Goal: Task Accomplishment & Management: Use online tool/utility

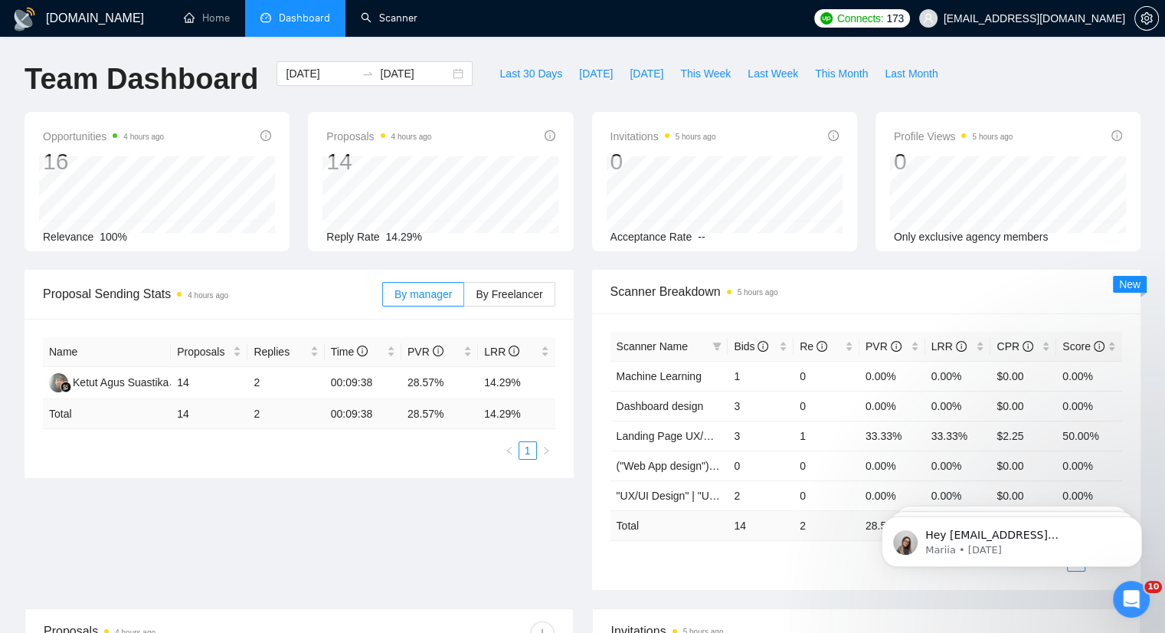
click at [417, 18] on link "Scanner" at bounding box center [389, 17] width 57 height 13
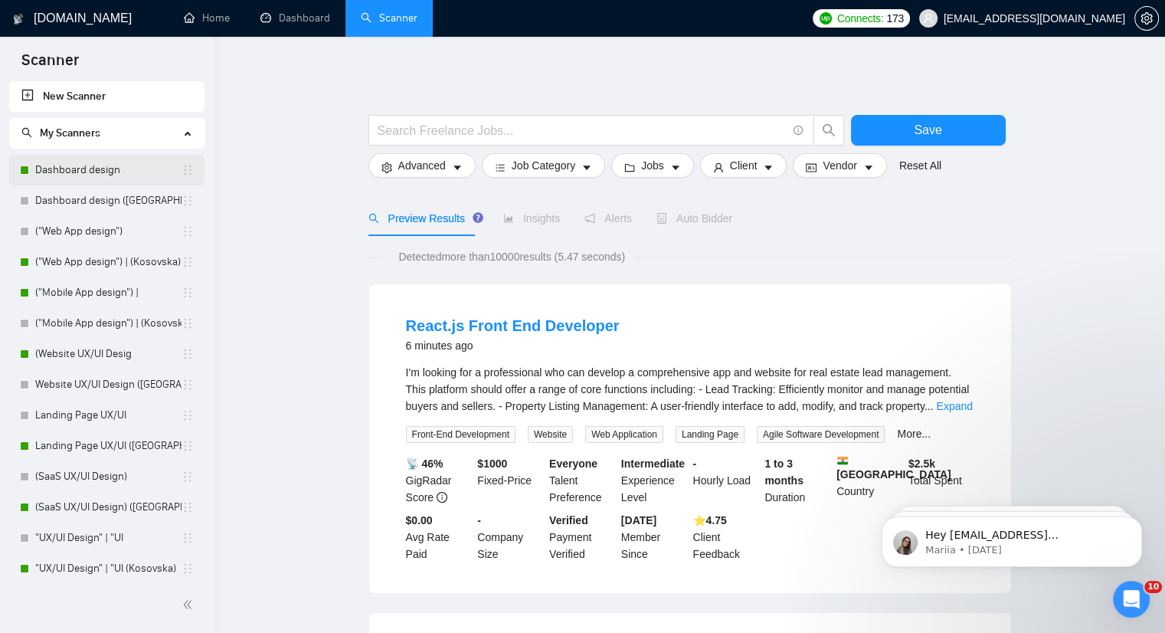
click at [67, 175] on link "Dashboard design" at bounding box center [108, 170] width 146 height 31
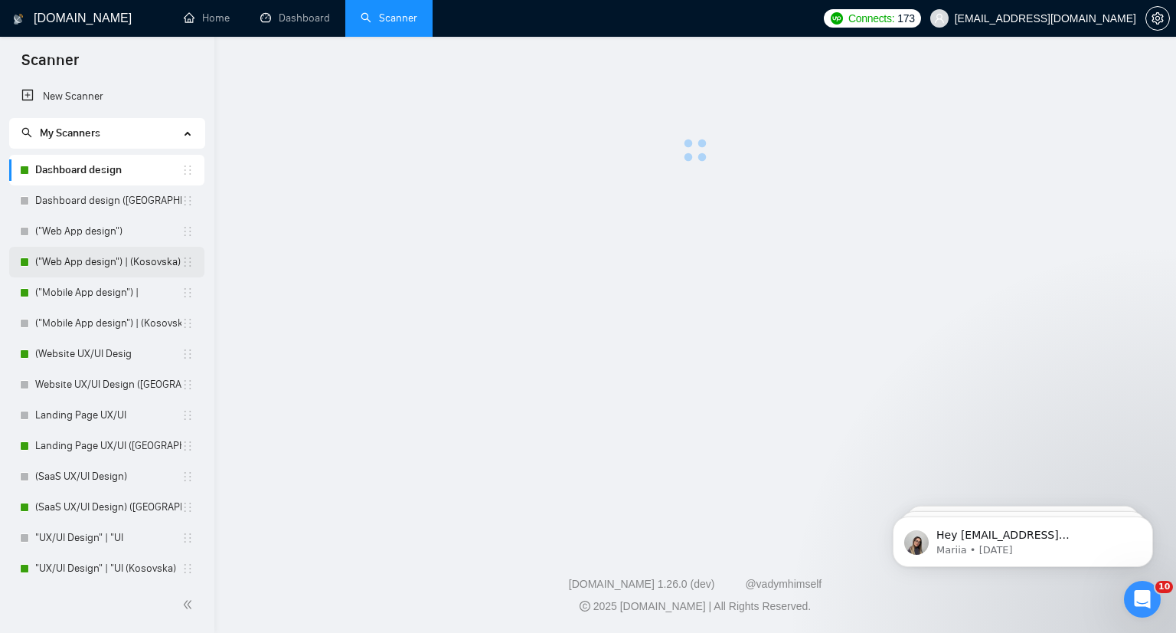
click at [71, 257] on link "("Web App design") | (Kosovska)" at bounding box center [108, 262] width 146 height 31
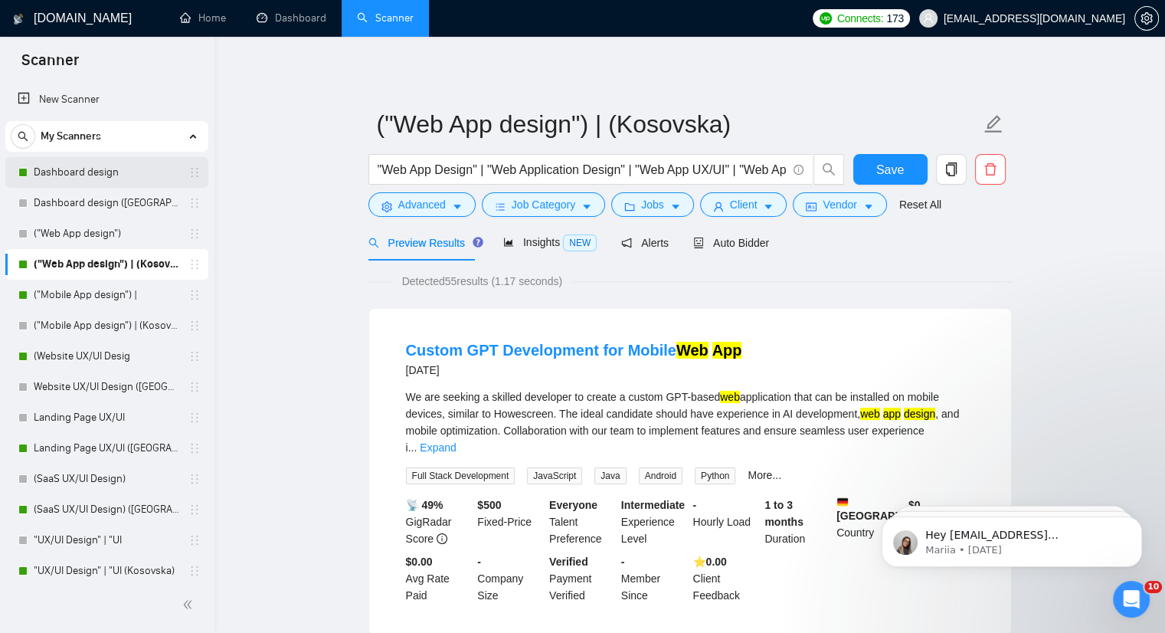
click at [55, 178] on link "Dashboard design" at bounding box center [107, 172] width 146 height 31
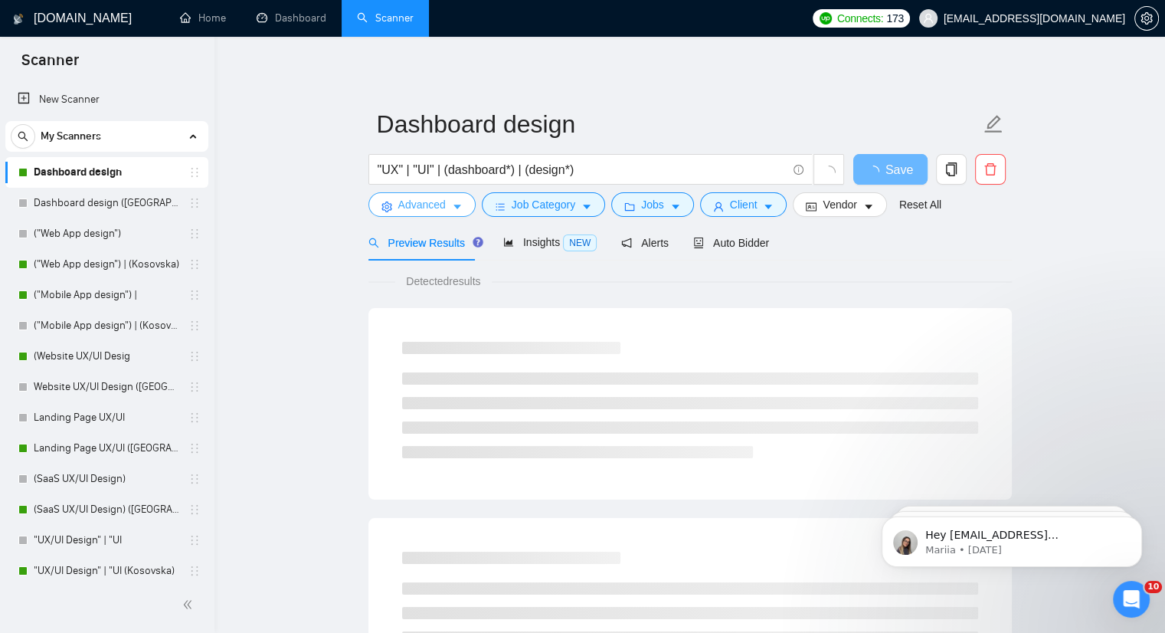
click at [455, 208] on icon "caret-down" at bounding box center [457, 207] width 8 height 5
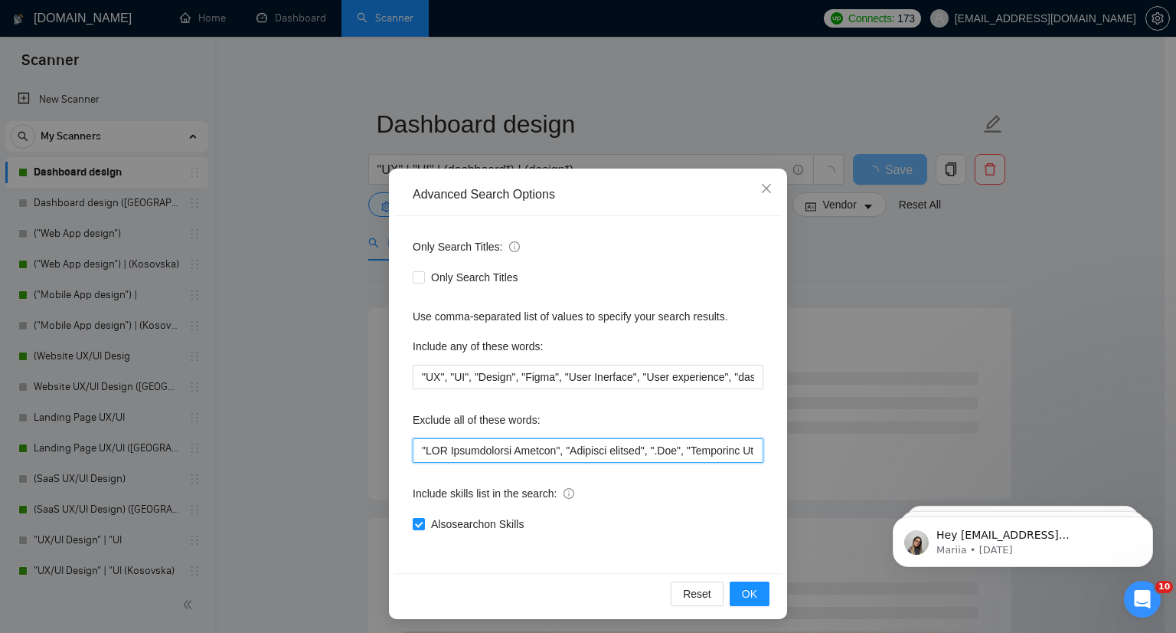
click at [413, 449] on input "text" at bounding box center [588, 450] width 351 height 25
drag, startPoint x: 414, startPoint y: 451, endPoint x: 459, endPoint y: 447, distance: 44.7
click at [475, 453] on input "text" at bounding box center [588, 450] width 351 height 25
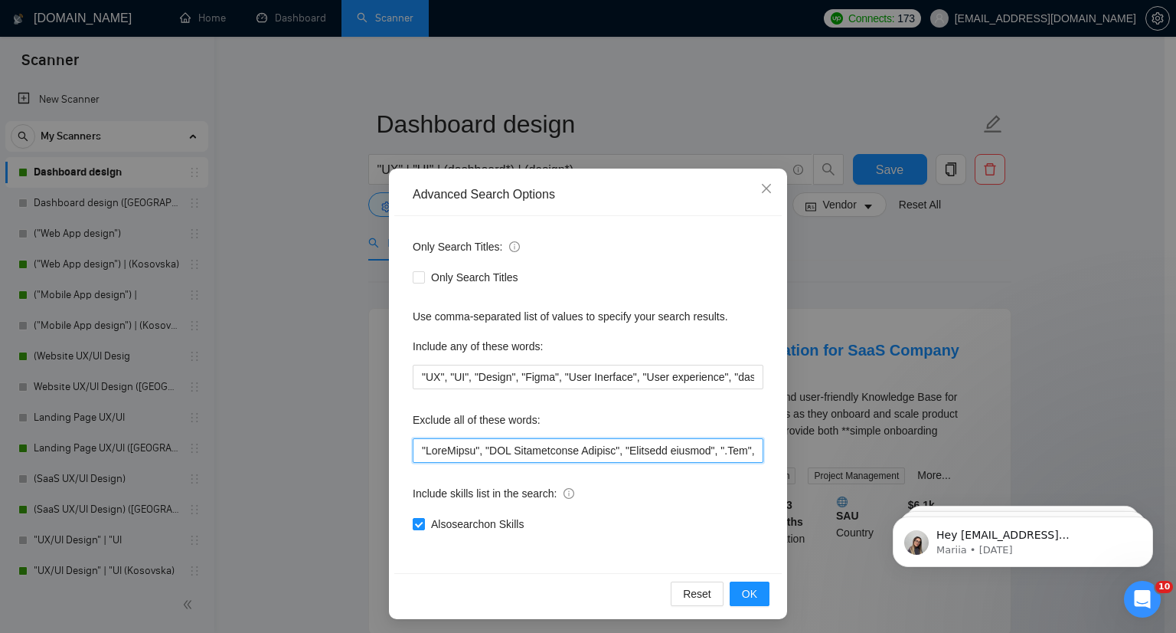
click at [466, 450] on input "text" at bounding box center [588, 450] width 351 height 25
drag, startPoint x: 416, startPoint y: 450, endPoint x: 477, endPoint y: 451, distance: 61.3
click at [477, 451] on input "text" at bounding box center [588, 450] width 351 height 25
type input ""WordPress", "PDF Manipulation Program", "Personal trainer", ".Net", "Microsoft…"
click at [750, 584] on button "OK" at bounding box center [750, 593] width 40 height 25
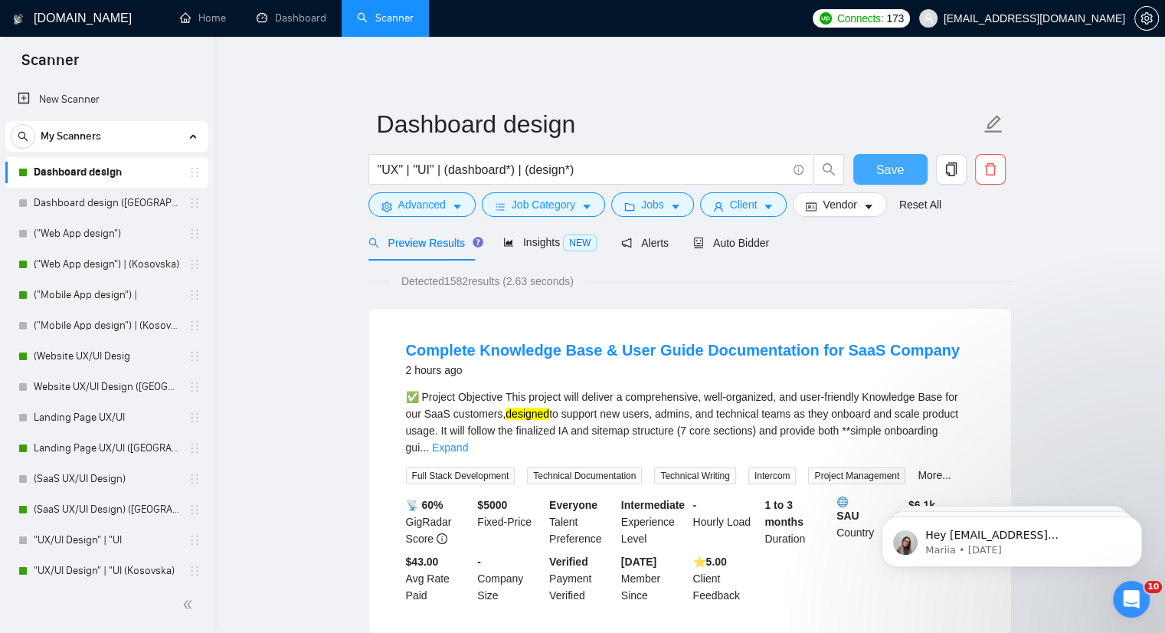
click at [870, 169] on button "Save" at bounding box center [890, 169] width 74 height 31
click at [54, 264] on link "("Web App design") | (Kosovska)" at bounding box center [107, 264] width 146 height 31
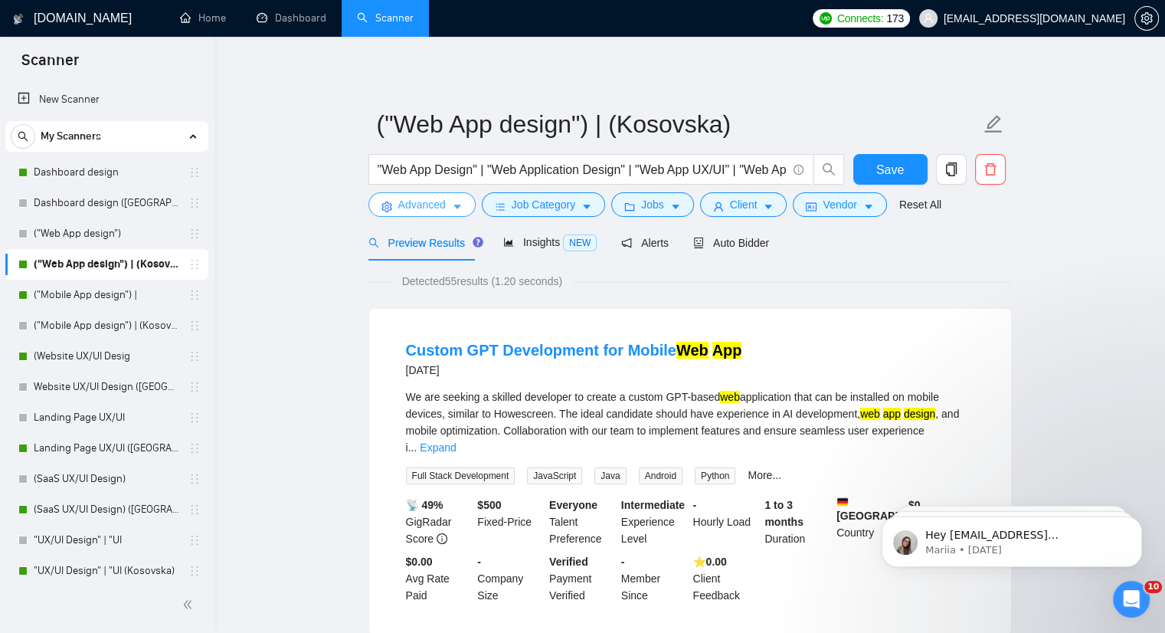
click at [460, 211] on icon "caret-down" at bounding box center [457, 206] width 11 height 11
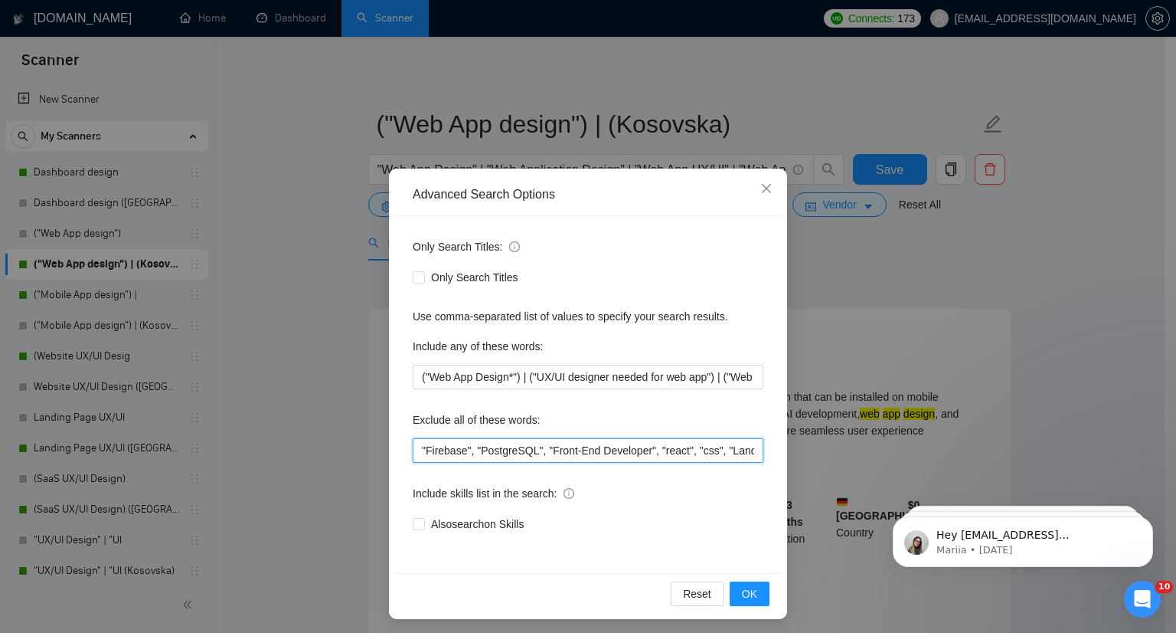
click at [414, 454] on input ""Firebase", "PostgreSQL", "Front-End Developer", "react", "css", "Landing page …" at bounding box center [588, 450] width 351 height 25
paste input ""WordPress","
type input ""WordPress", "Firebase", "PostgreSQL", "Front-End Developer", "react", "css", "…"
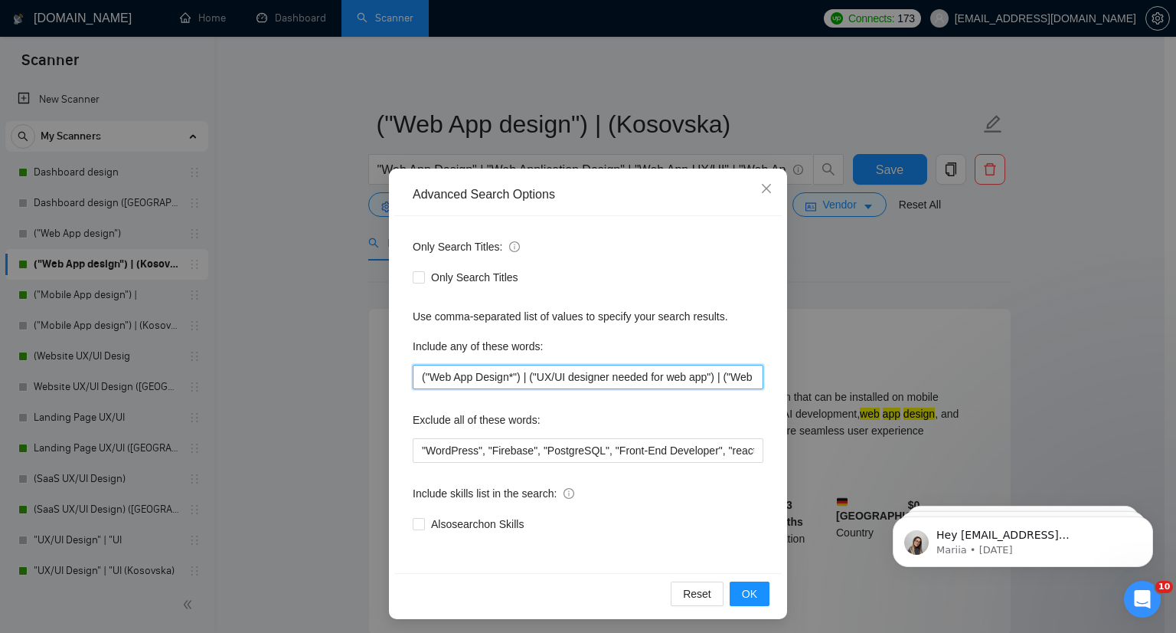
click at [695, 377] on input "("Web App Design*") | ("UX/UI designer needed for web app") | ("Web App design"…" at bounding box center [588, 377] width 351 height 25
click at [745, 595] on span "OK" at bounding box center [749, 593] width 15 height 17
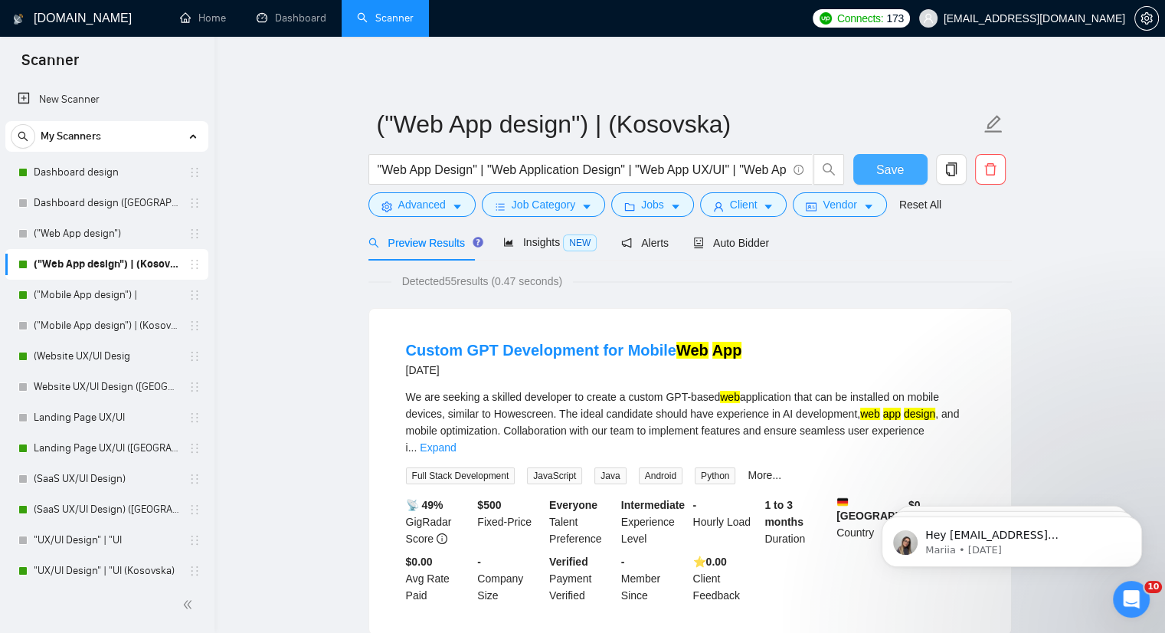
click at [880, 170] on span "Save" at bounding box center [890, 169] width 28 height 19
click at [37, 294] on link "("Mobile App design") |" at bounding box center [107, 295] width 146 height 31
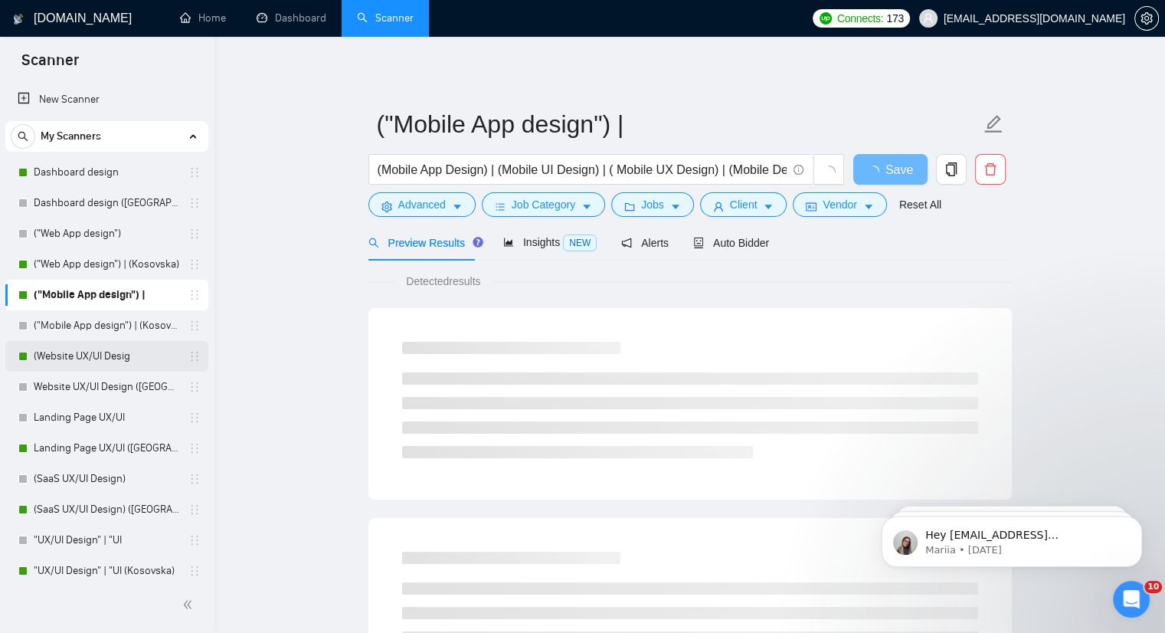
click at [70, 368] on link "(Website UX/UI Desig" at bounding box center [107, 356] width 146 height 31
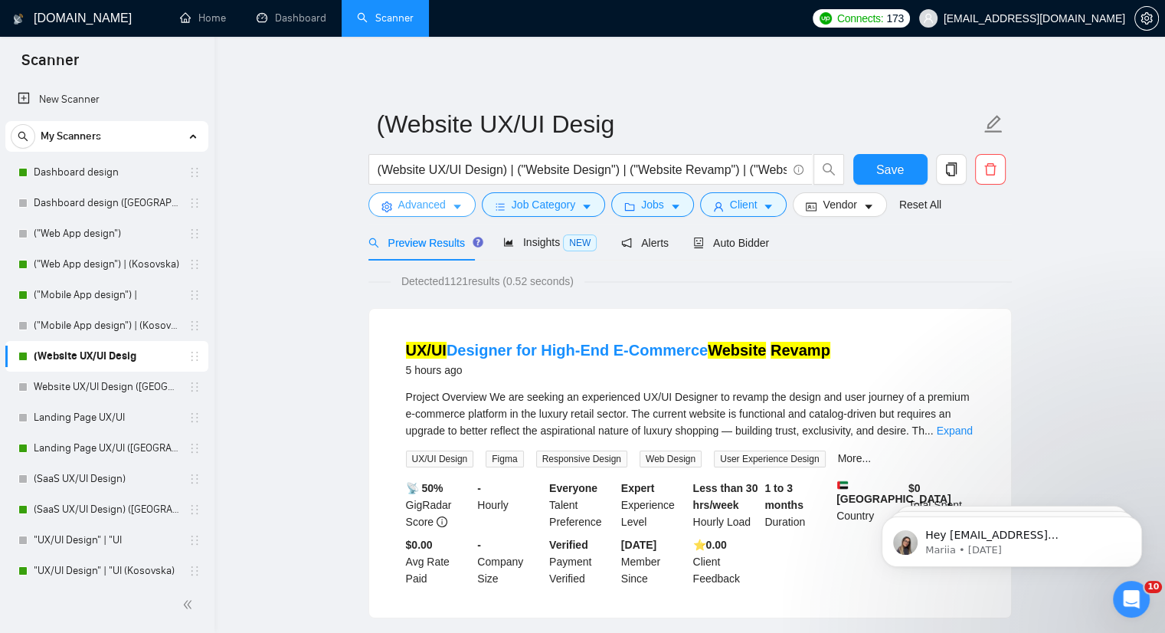
click at [452, 207] on icon "caret-down" at bounding box center [457, 206] width 11 height 11
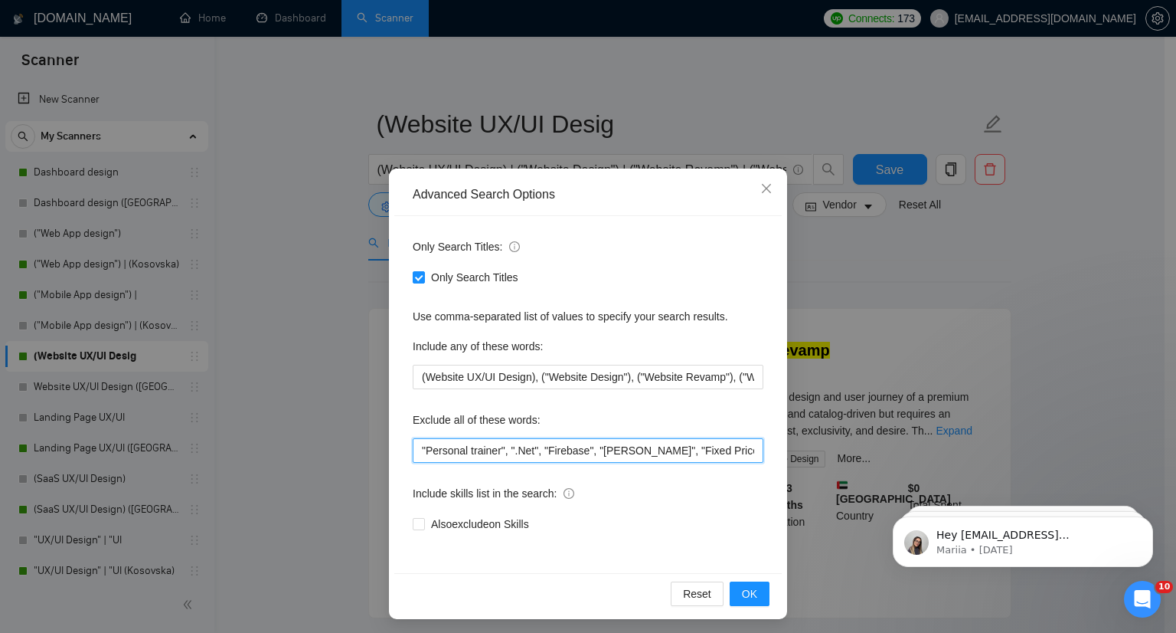
click at [413, 448] on input ""Personal trainer", ".Net", "Firebase", "Duda", "Fixed Price", "Mobile App Desi…" at bounding box center [588, 450] width 351 height 25
paste input ""WordPress","
type input ""WordPress", "Personal trainer", ".Net", "Firebase", "Duda", "Fixed Price", "Mo…"
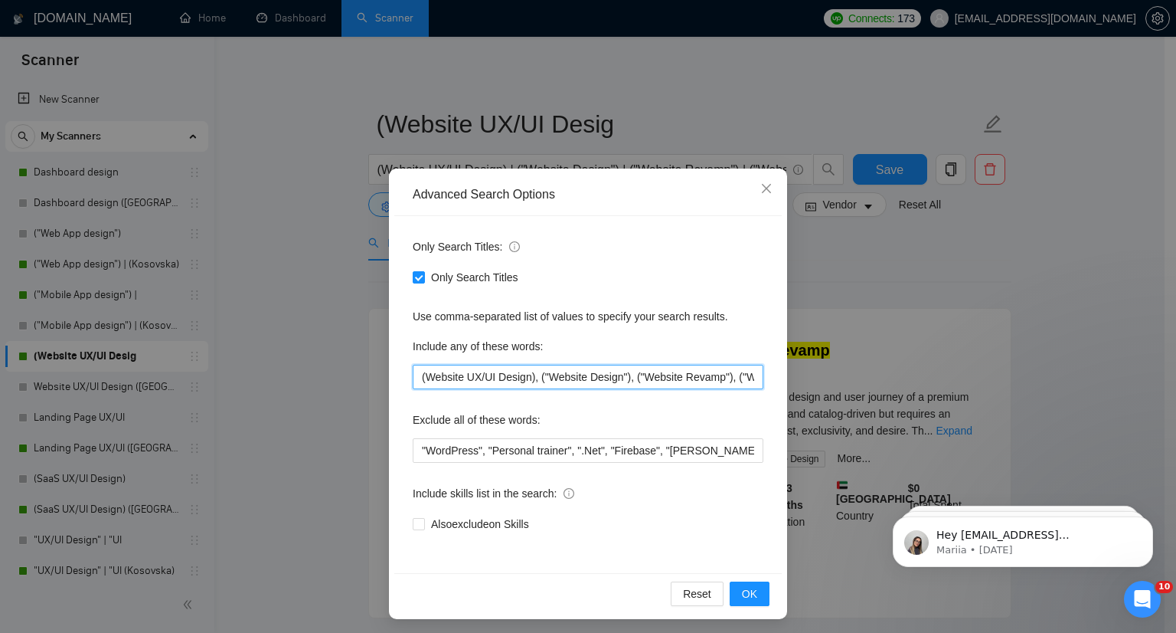
click at [501, 370] on input "(Website UX/UI Design), ("Website Design"), ("Website Revamp"), ("Website Redes…" at bounding box center [588, 377] width 351 height 25
click at [733, 596] on button "OK" at bounding box center [750, 593] width 40 height 25
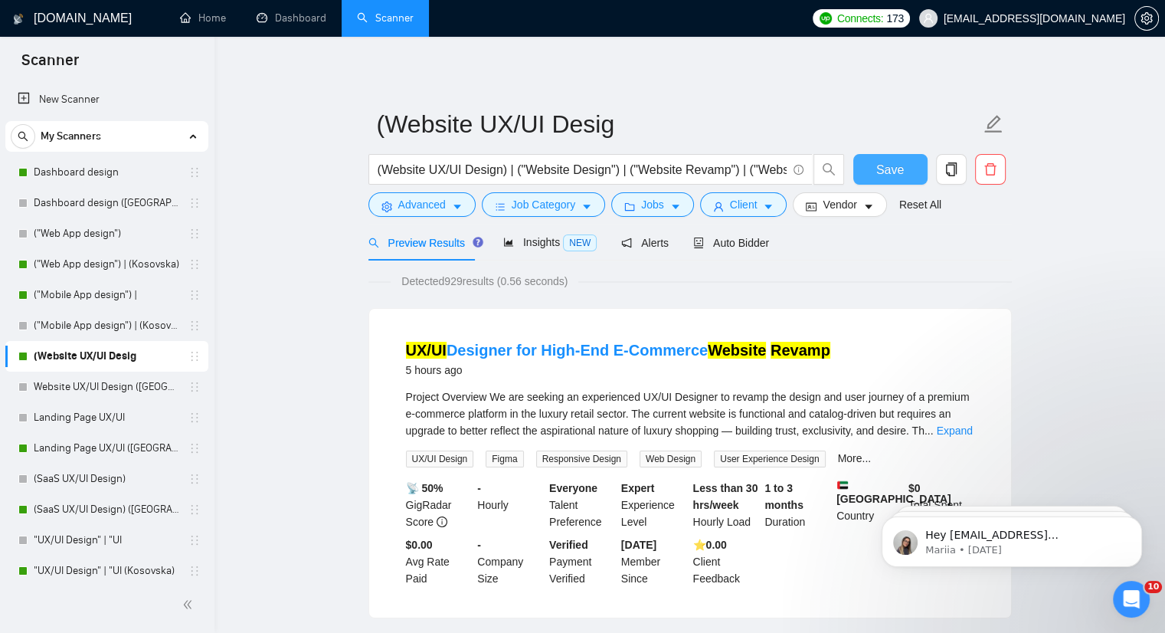
click at [865, 162] on button "Save" at bounding box center [890, 169] width 74 height 31
click at [44, 452] on link "Landing Page UX/UI ([GEOGRAPHIC_DATA])" at bounding box center [107, 448] width 146 height 31
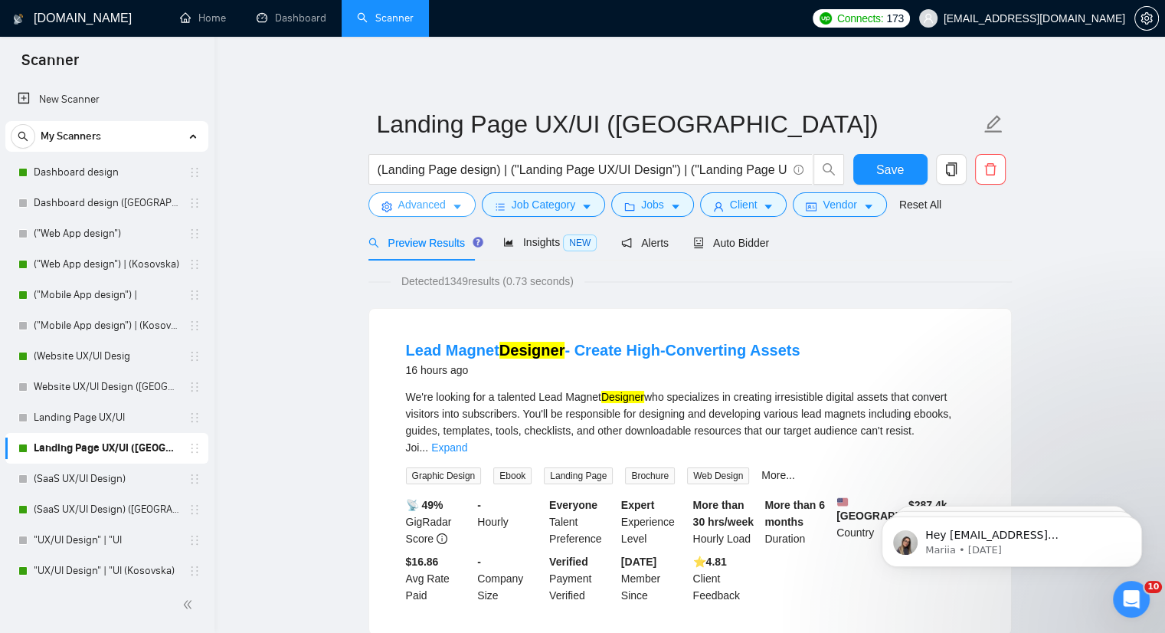
click at [452, 209] on icon "caret-down" at bounding box center [457, 206] width 11 height 11
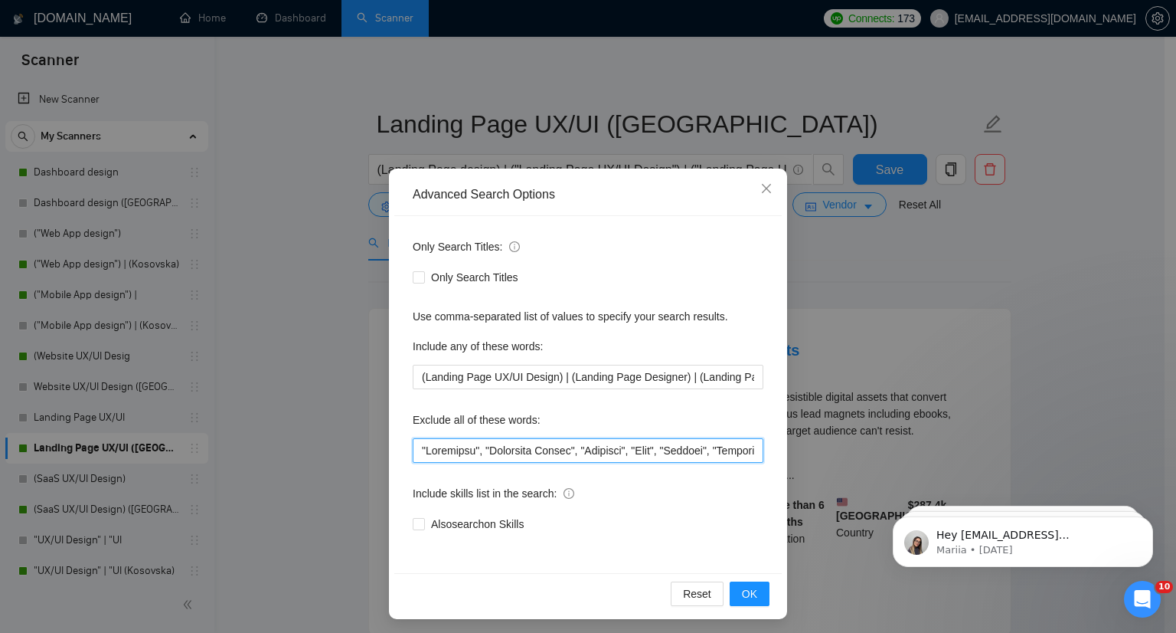
click at [413, 457] on input "text" at bounding box center [588, 450] width 351 height 25
paste input ""WordPress","
type input ""WordPress", "Elementor", "Thinkific Expert", "Firebase", "Duda", "Beehiiv", "S…"
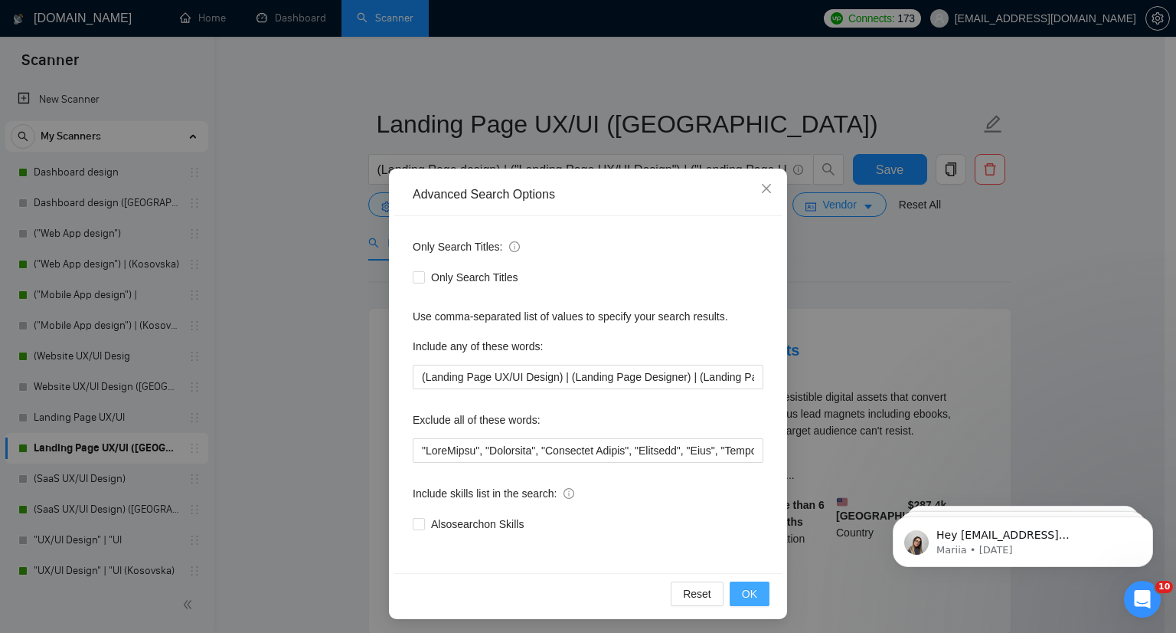
click at [754, 591] on button "OK" at bounding box center [750, 593] width 40 height 25
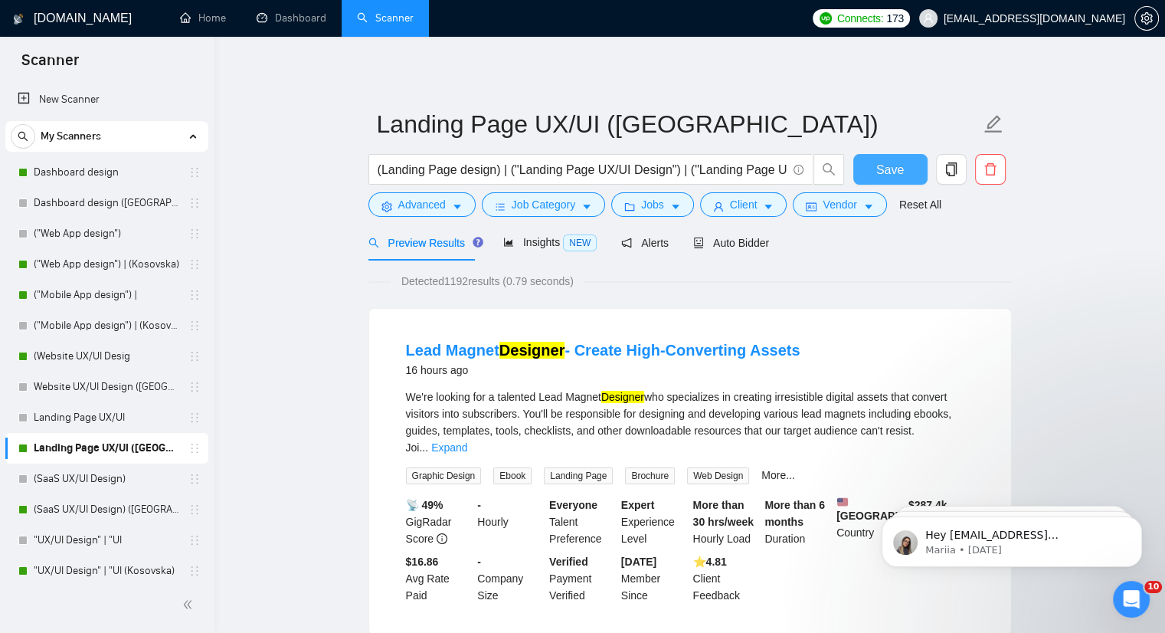
click at [885, 171] on span "Save" at bounding box center [890, 169] width 28 height 19
click at [84, 504] on link "(SaaS UX/UI Design) ([GEOGRAPHIC_DATA])" at bounding box center [107, 509] width 146 height 31
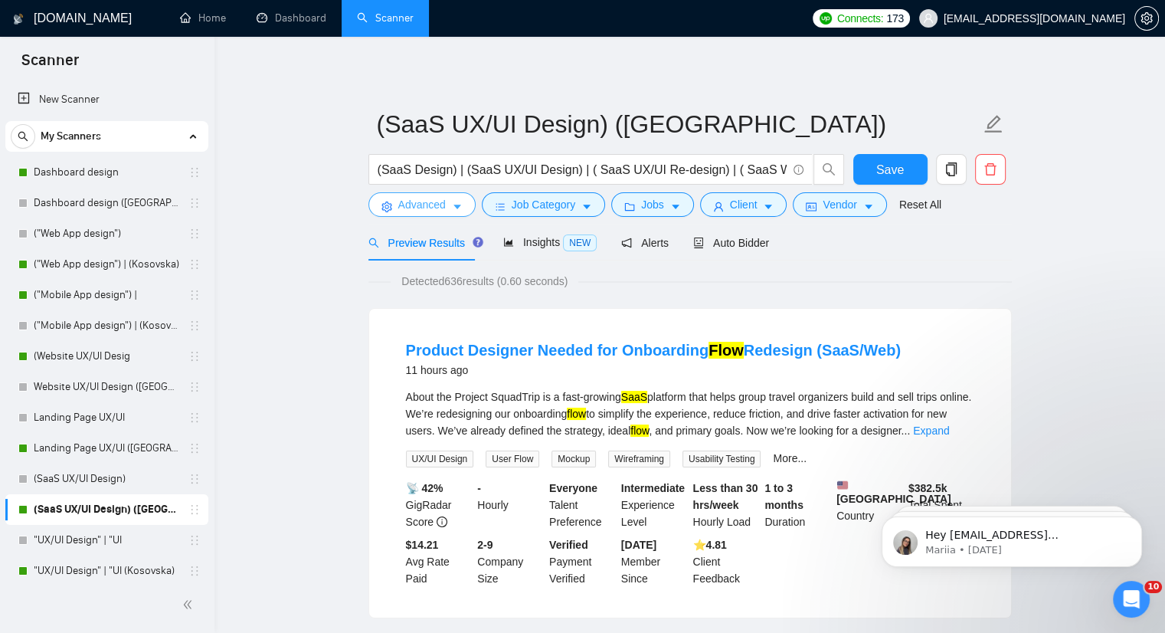
click at [452, 207] on icon "caret-down" at bounding box center [457, 206] width 11 height 11
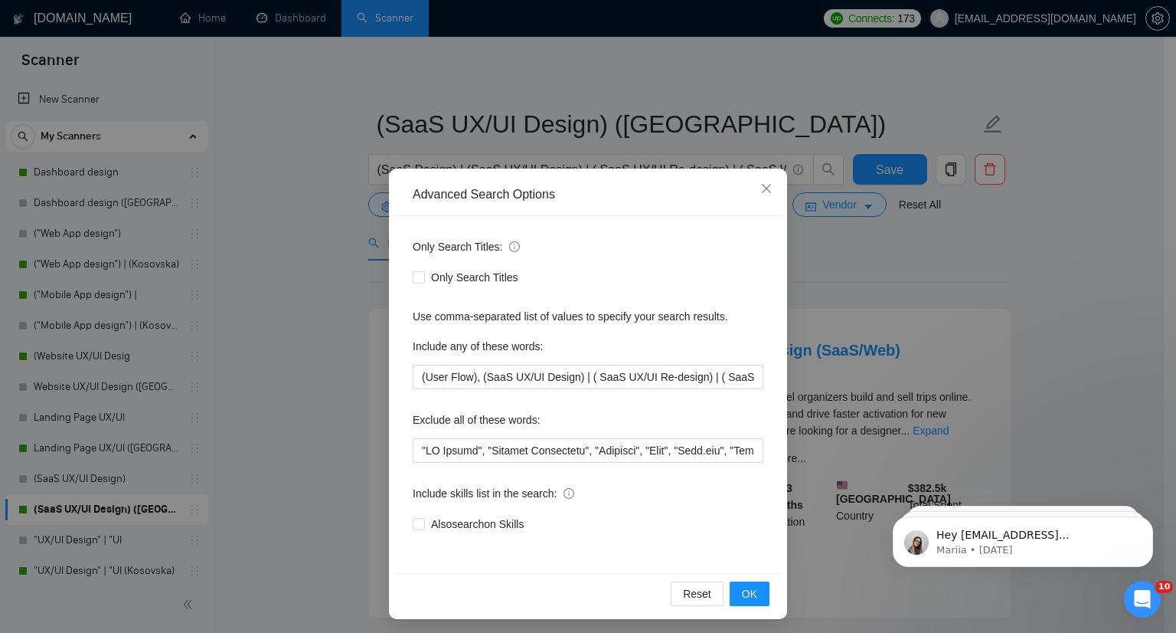
click at [405, 450] on div "Only Search Titles: Only Search Titles Use comma-separated list of values to sp…" at bounding box center [588, 394] width 388 height 357
click at [413, 450] on input "text" at bounding box center [588, 450] width 351 height 25
paste input ""WordPress","
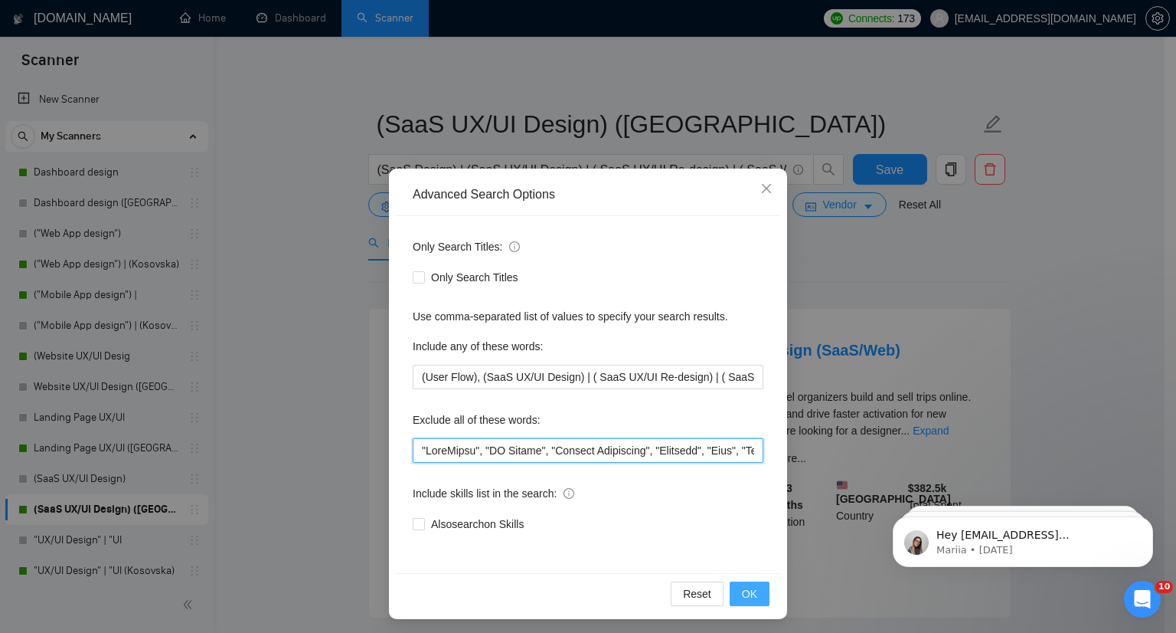
type input ""WordPress", "QA Tester", "Product Consultant", "Supabase", "Bolt", "Bolt.new",…"
click at [746, 589] on span "OK" at bounding box center [749, 593] width 15 height 17
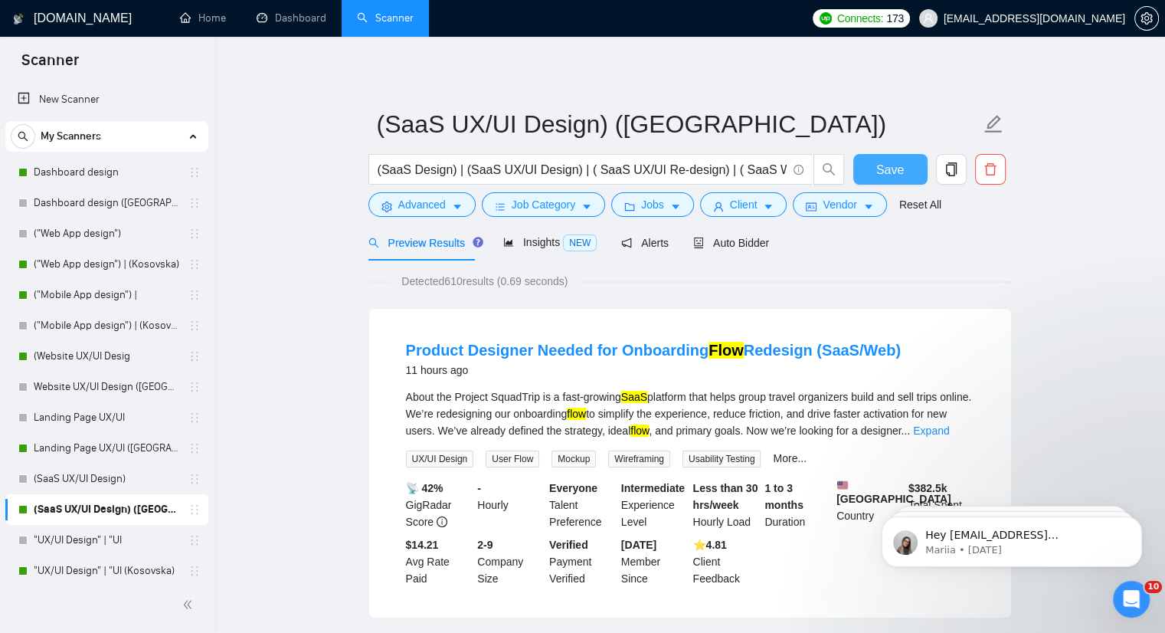
click at [888, 172] on span "Save" at bounding box center [890, 169] width 28 height 19
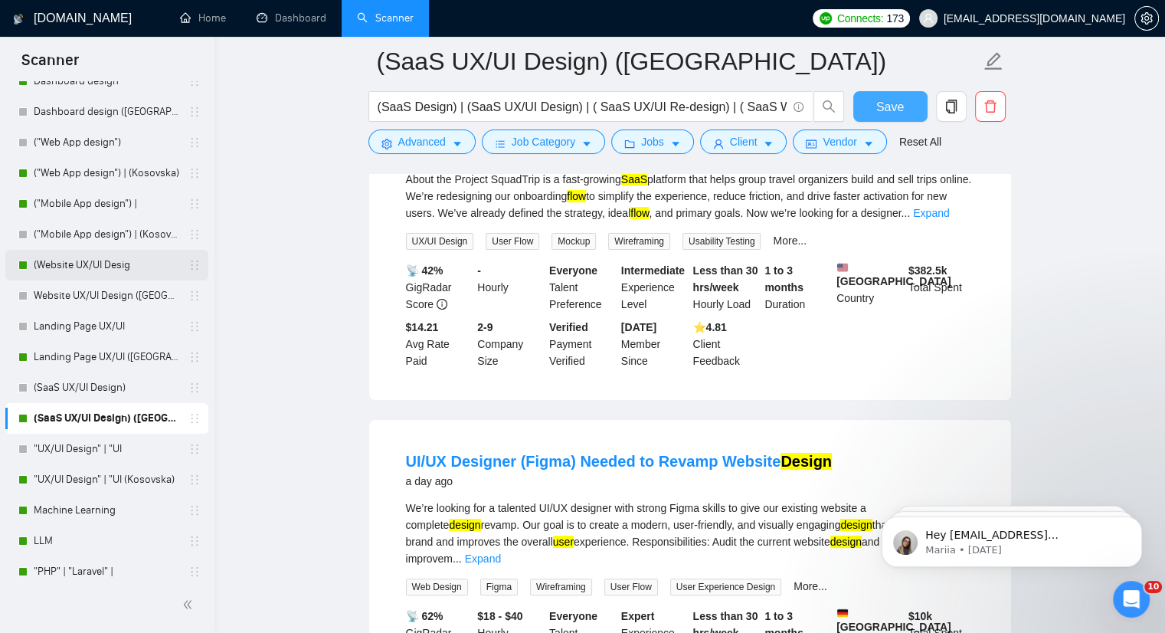
scroll to position [101, 0]
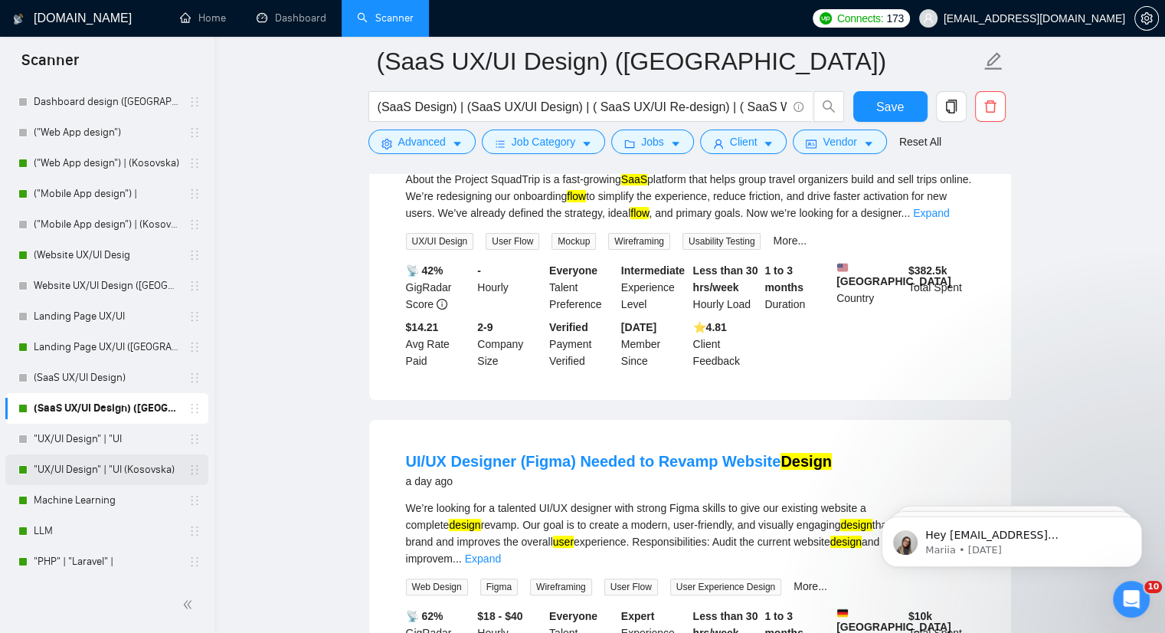
click at [79, 463] on link ""UX/UI Design" | "UI (Kosovska)" at bounding box center [107, 469] width 146 height 31
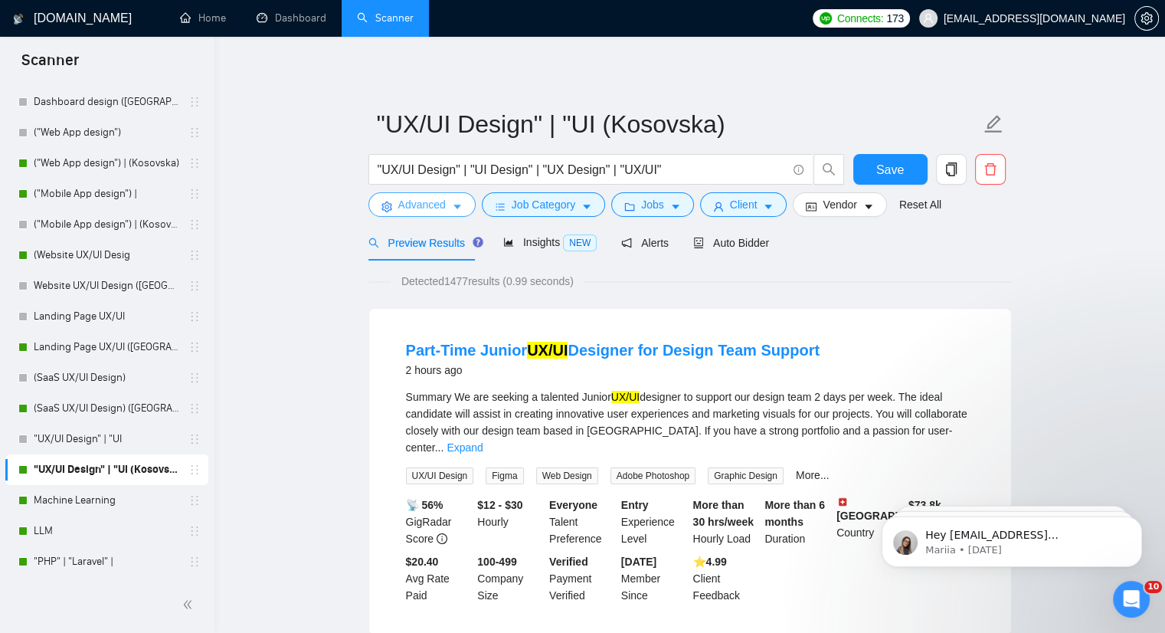
click at [461, 205] on button "Advanced" at bounding box center [421, 204] width 107 height 25
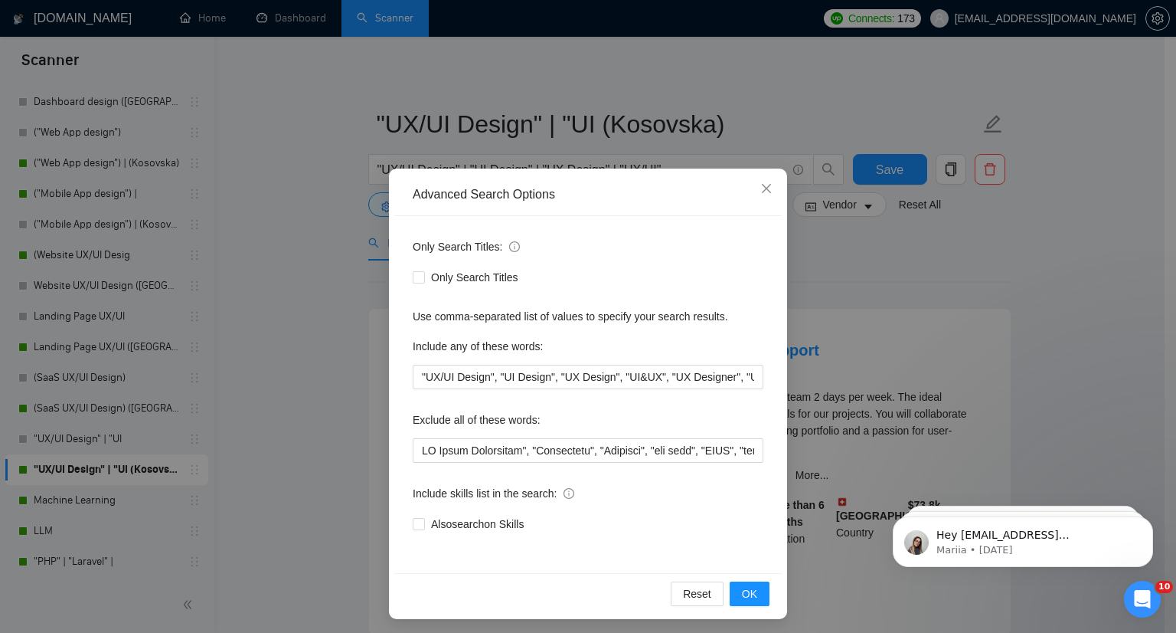
click at [401, 451] on div "Only Search Titles: Only Search Titles Use comma-separated list of values to sp…" at bounding box center [588, 394] width 388 height 357
click at [413, 451] on input "text" at bounding box center [588, 450] width 351 height 25
paste input ""WordPress","
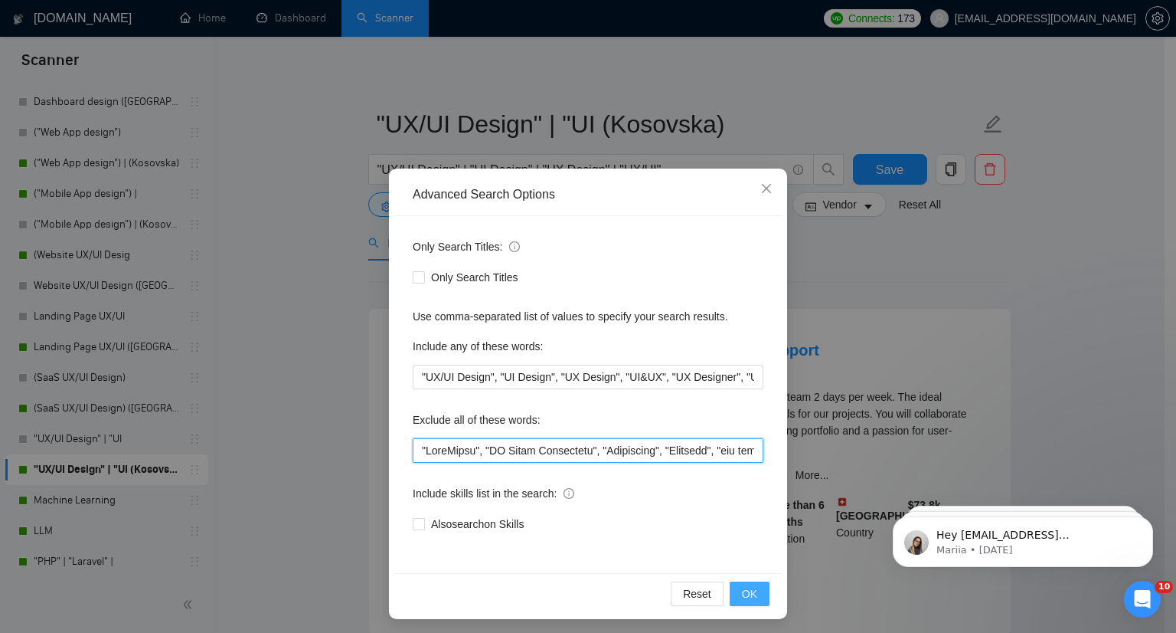
type input ""WordPress", "AI Video Generation", "Salesforce", "Firebase", "web flow", "DUDA…"
click at [754, 587] on button "OK" at bounding box center [750, 593] width 40 height 25
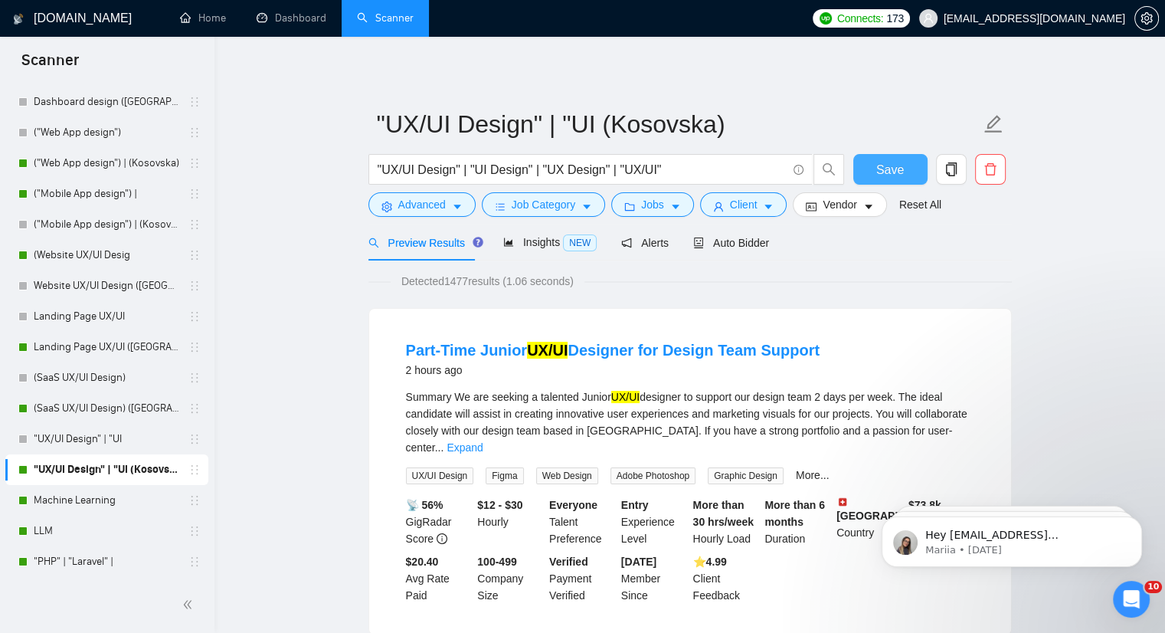
click at [885, 165] on span "Save" at bounding box center [890, 169] width 28 height 19
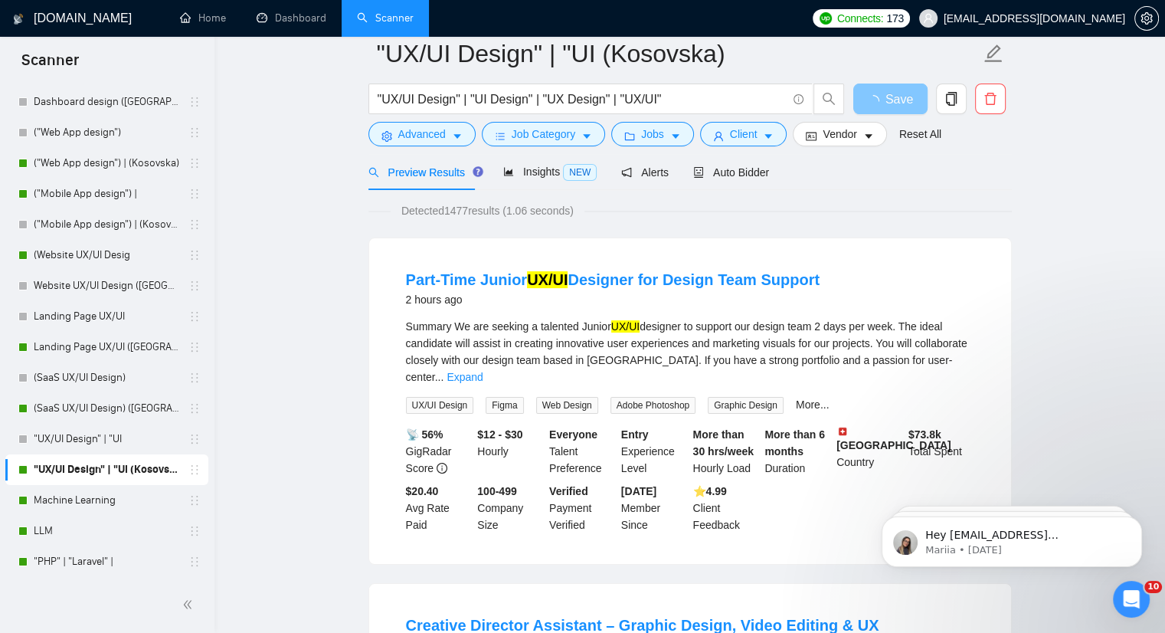
scroll to position [77, 0]
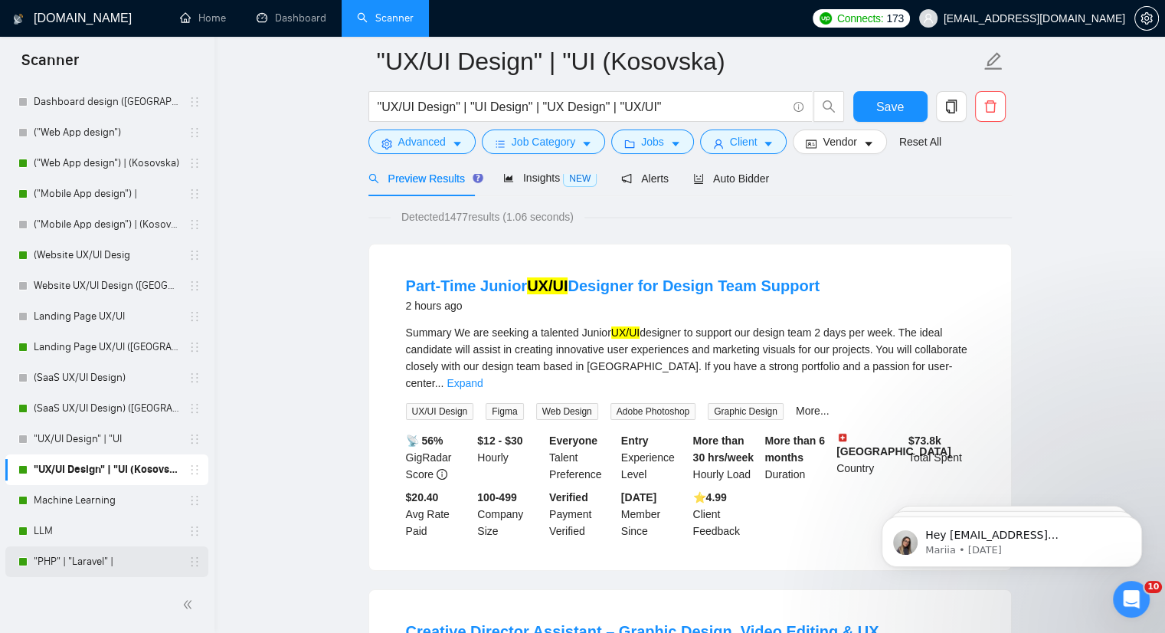
click at [64, 561] on link ""PHP" | "Laravel" |" at bounding box center [107, 561] width 146 height 31
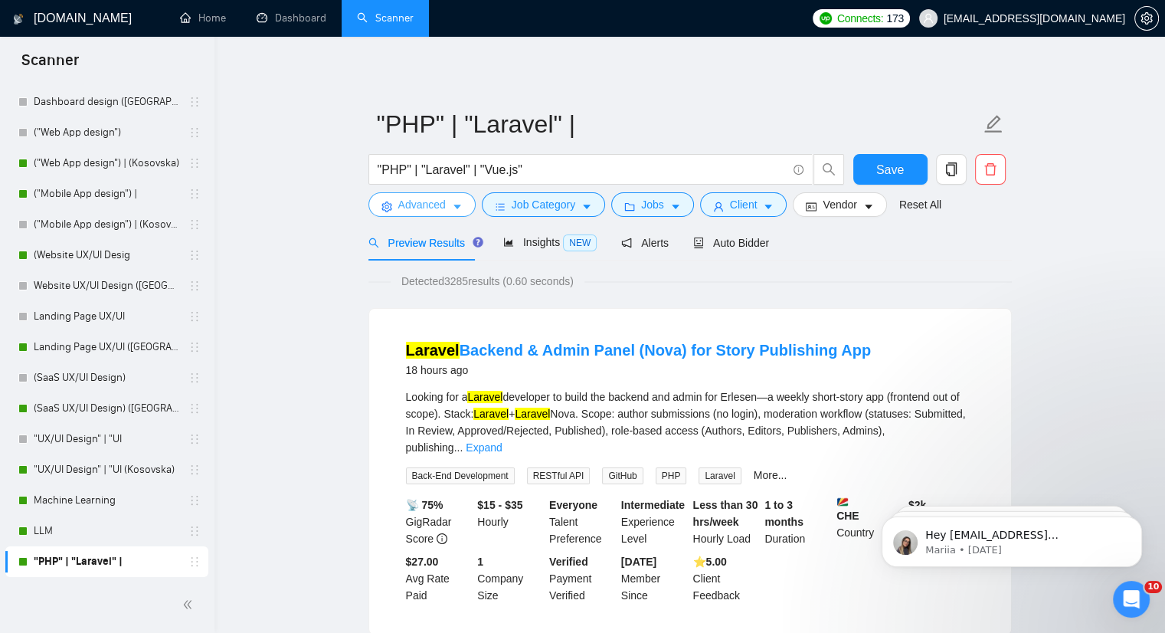
click at [453, 206] on icon "caret-down" at bounding box center [457, 207] width 8 height 5
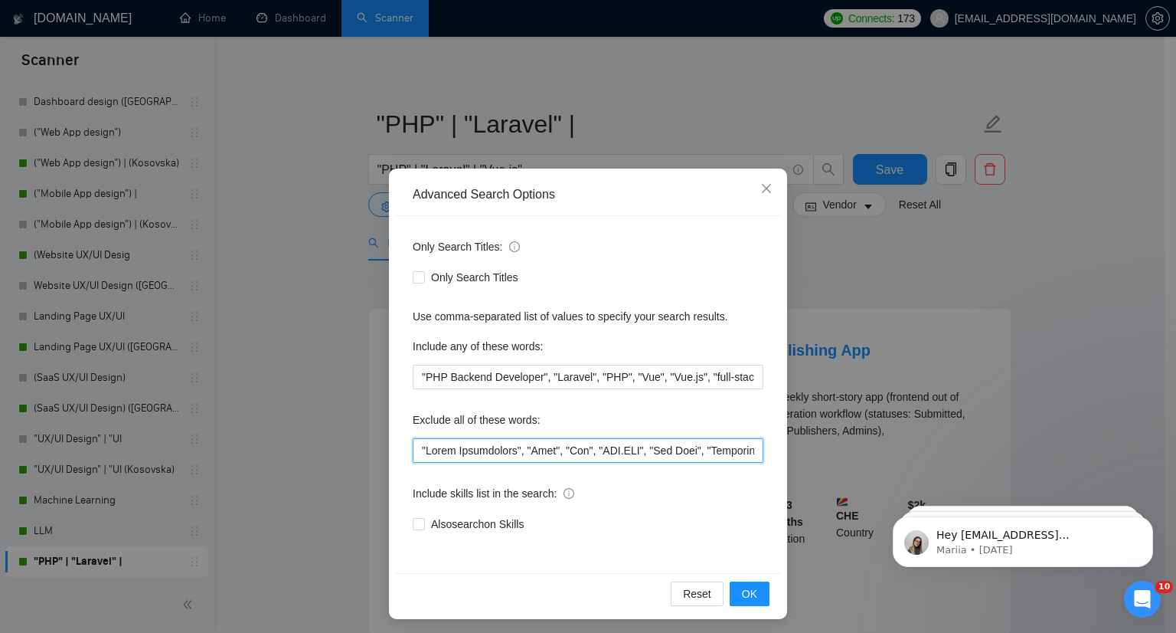
click at [413, 451] on input "text" at bounding box center [588, 450] width 351 height 25
paste input ""WordPress","
type input ""WordPress", "Steam Integration", "Node", "Fix", "ASP.NET", "Fix Auth", "Woocom…"
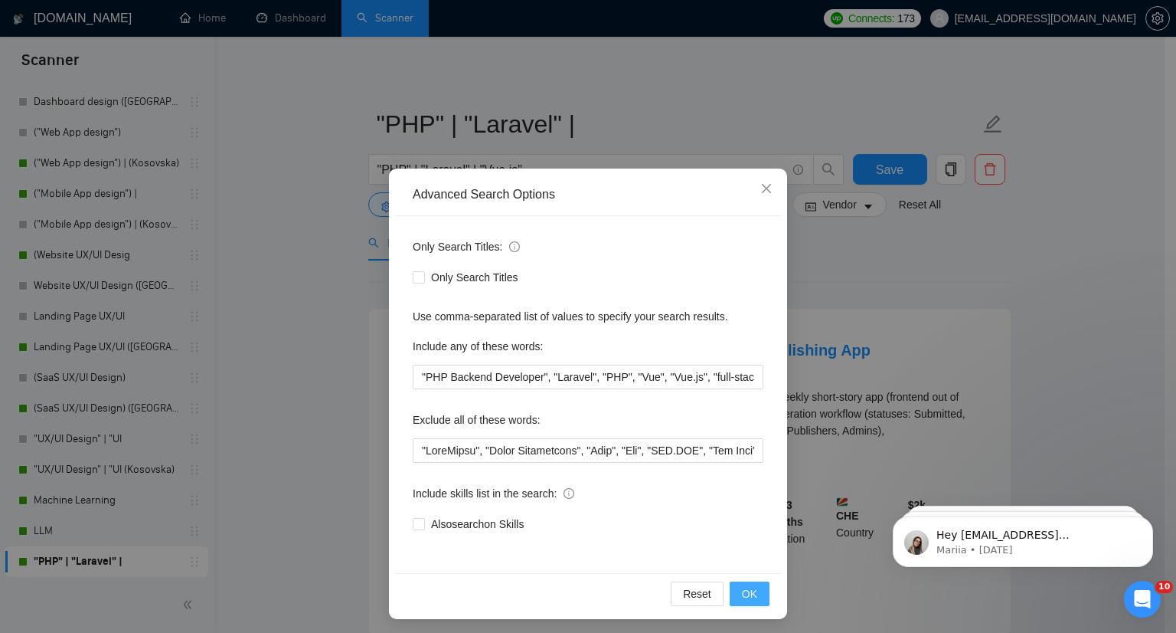
click at [747, 593] on span "OK" at bounding box center [749, 593] width 15 height 17
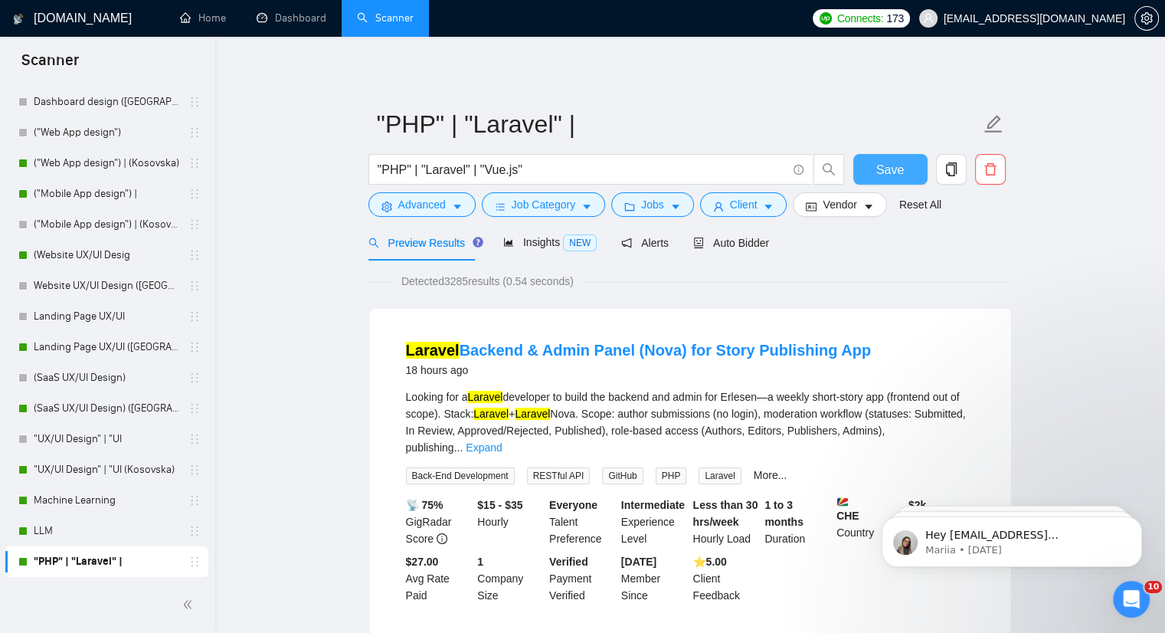
click at [879, 162] on span "Save" at bounding box center [890, 169] width 28 height 19
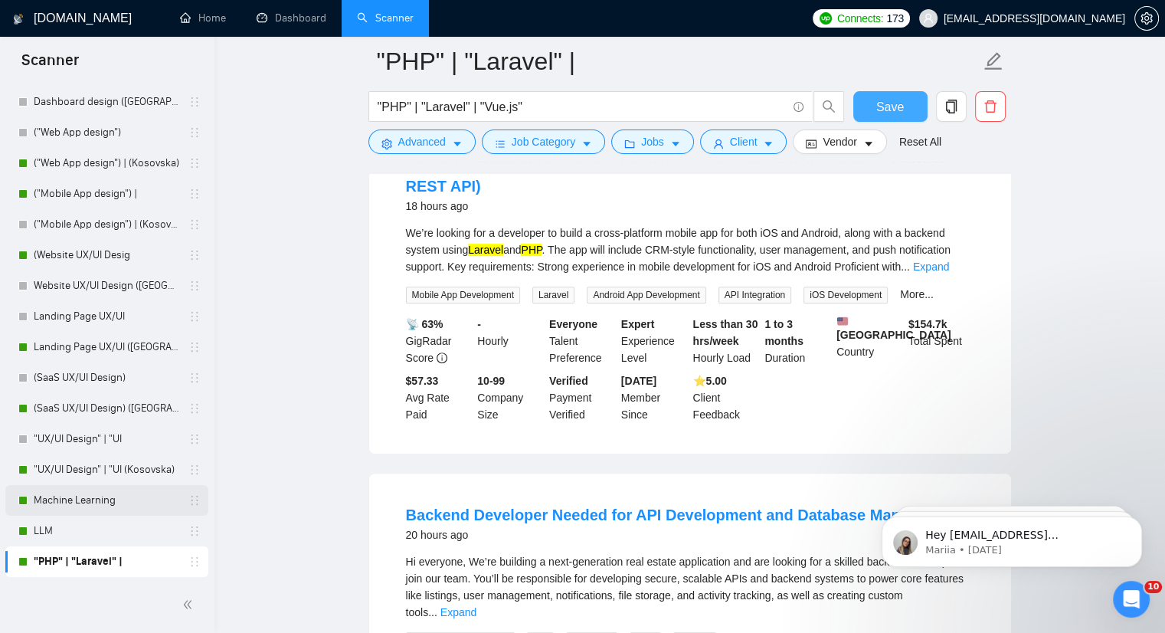
scroll to position [766, 0]
